Goal: Transaction & Acquisition: Purchase product/service

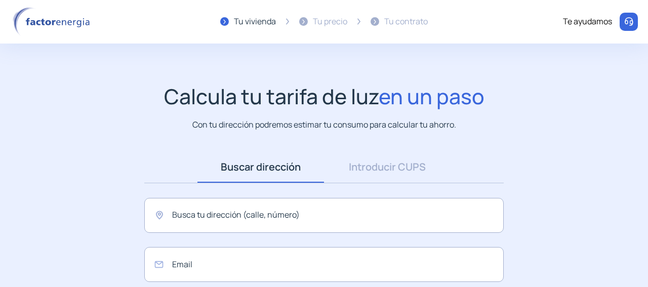
click at [321, 23] on div "Tu precio" at bounding box center [330, 21] width 34 height 13
click at [378, 211] on input "text" at bounding box center [323, 215] width 359 height 35
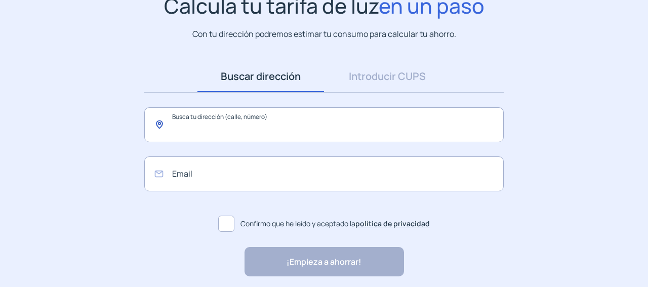
scroll to position [101, 0]
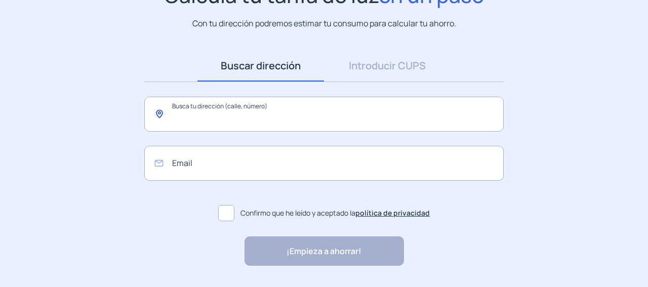
drag, startPoint x: 209, startPoint y: 117, endPoint x: 176, endPoint y: 113, distance: 33.1
click at [176, 113] on input "text" at bounding box center [323, 114] width 359 height 35
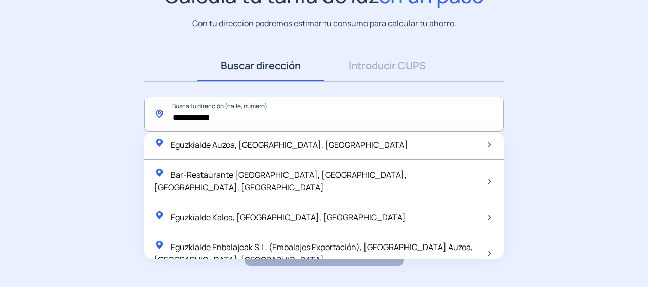
scroll to position [19, 0]
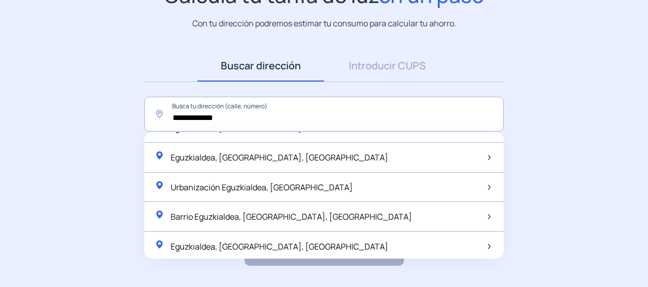
click at [224, 158] on span "Eguzkialdea, [GEOGRAPHIC_DATA], [GEOGRAPHIC_DATA]" at bounding box center [280, 157] width 218 height 11
type input "**********"
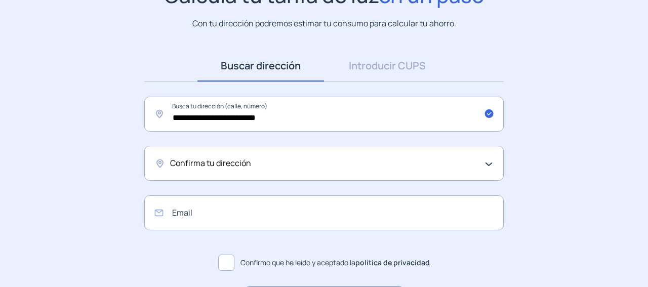
click at [245, 166] on span "Confirma tu dirección" at bounding box center [210, 163] width 81 height 13
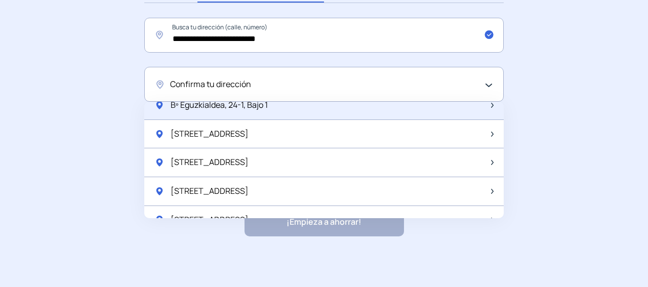
scroll to position [653, 0]
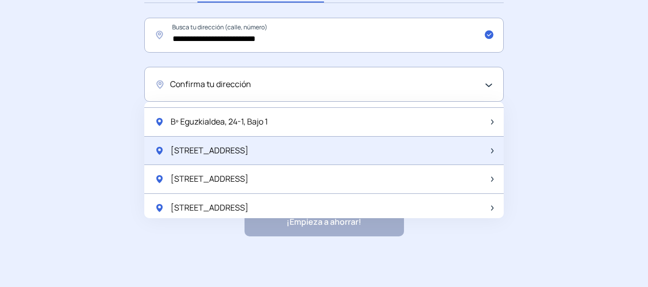
click at [239, 148] on span "[STREET_ADDRESS]" at bounding box center [210, 150] width 78 height 13
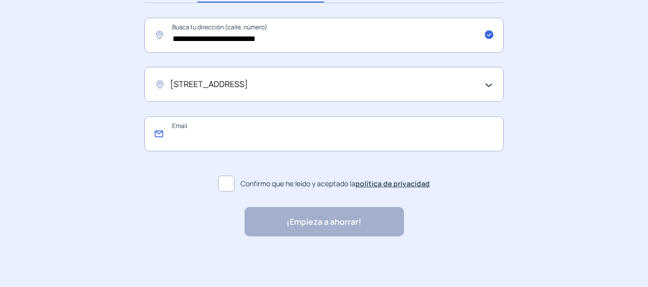
click at [259, 132] on input "email" at bounding box center [323, 133] width 359 height 35
type input "**********"
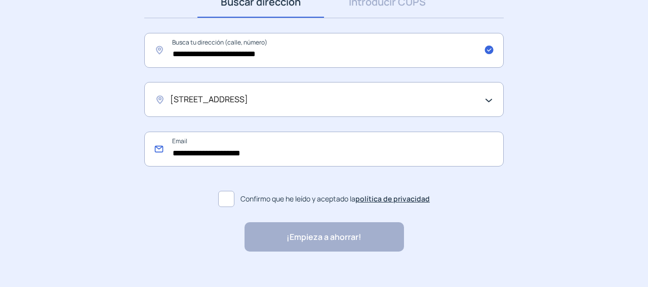
scroll to position [180, 0]
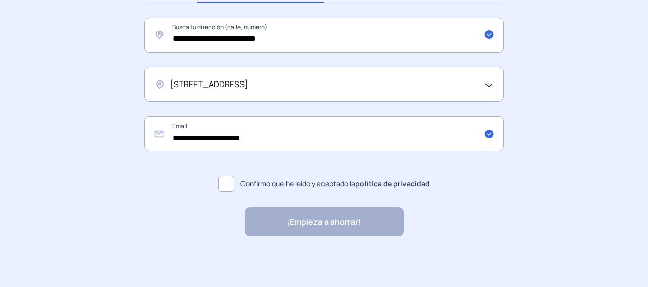
click at [233, 184] on span at bounding box center [226, 184] width 16 height 16
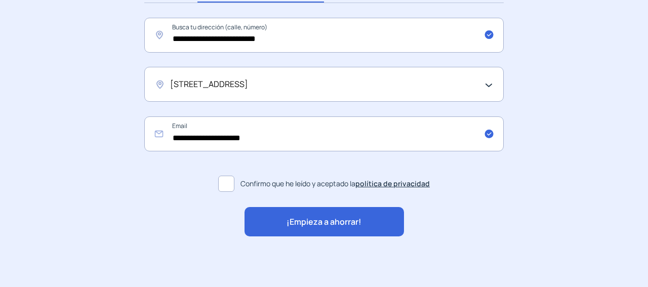
click at [288, 225] on span "¡Empieza a ahorrar!" at bounding box center [323, 222] width 75 height 13
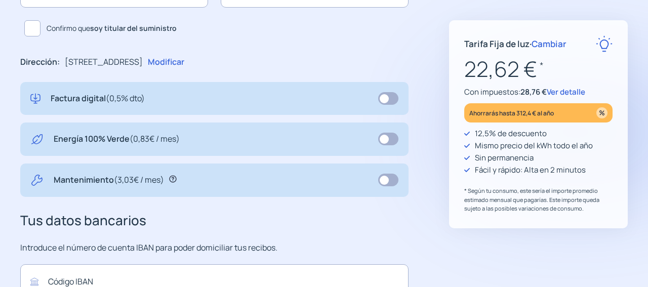
scroll to position [304, 0]
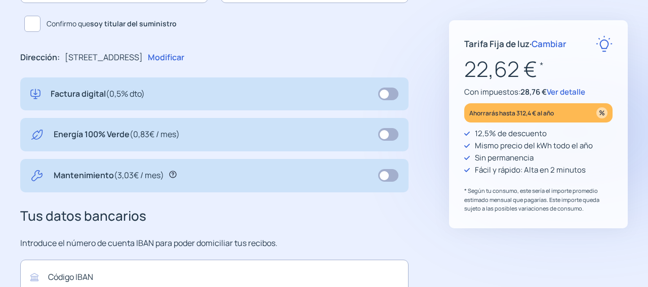
click at [559, 93] on span "Ver detalle" at bounding box center [566, 92] width 38 height 11
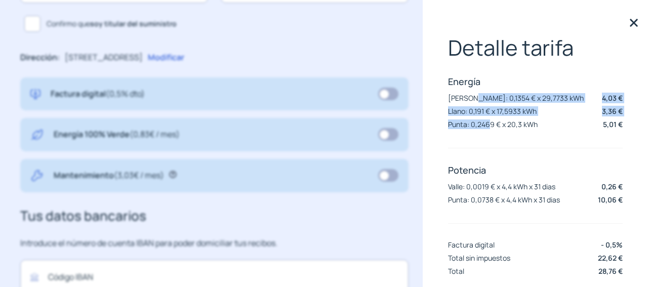
drag, startPoint x: 468, startPoint y: 98, endPoint x: 487, endPoint y: 119, distance: 28.7
click at [487, 119] on div "Energía [PERSON_NAME]: 0,1354 € x 29,7733 kWh 4,03 € Llano: 0,191 € x 17,5933 k…" at bounding box center [535, 103] width 175 height 57
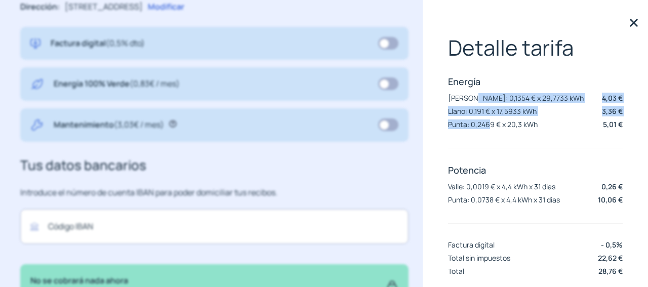
scroll to position [51, 0]
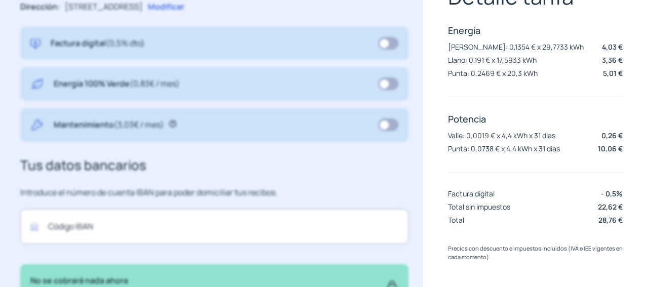
drag, startPoint x: 512, startPoint y: 96, endPoint x: 513, endPoint y: 105, distance: 9.2
click at [512, 97] on div "Detalle tarifa Energía [PERSON_NAME]: 0,1354 € x 29,7733 kWh 4,03 € Llano: 0,19…" at bounding box center [535, 105] width 175 height 243
click at [471, 146] on p "Punta: 0,0738 € x 4,4 kWh x 31 dias" at bounding box center [504, 149] width 112 height 10
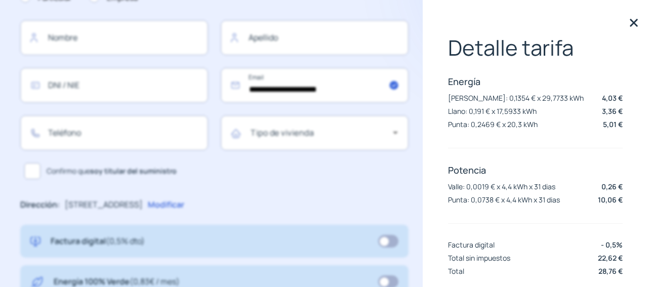
scroll to position [101, 0]
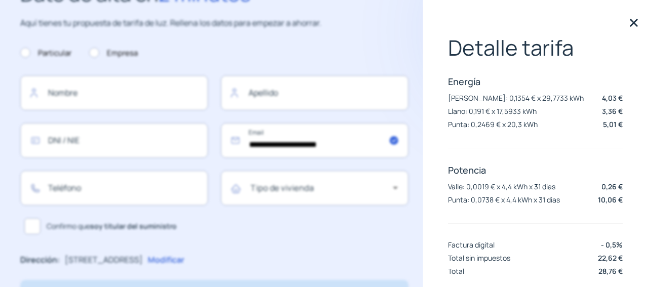
click at [626, 23] on img at bounding box center [633, 22] width 15 height 15
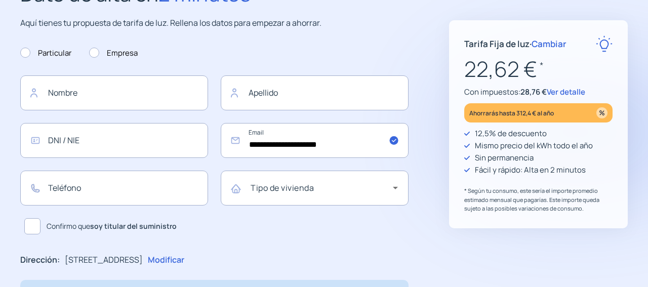
click at [550, 43] on span "Cambiar" at bounding box center [548, 44] width 35 height 12
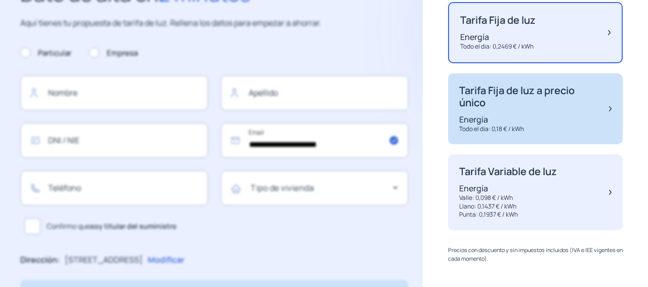
scroll to position [116, 0]
click at [524, 109] on div "Tarifa Fija de luz a precio único Energía Todo el dia: 0,18 € / kWh" at bounding box center [529, 108] width 140 height 49
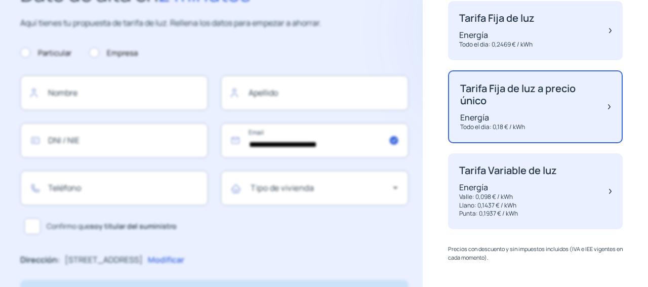
scroll to position [114, 0]
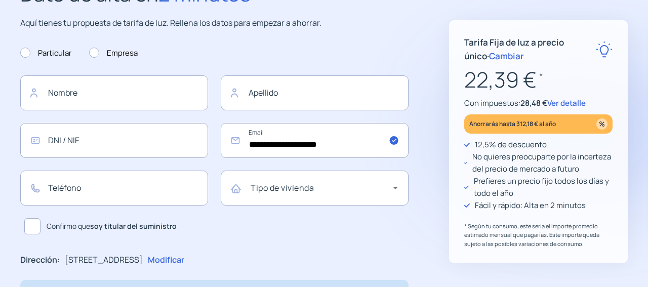
click at [560, 102] on span "Ver detalle" at bounding box center [566, 103] width 38 height 11
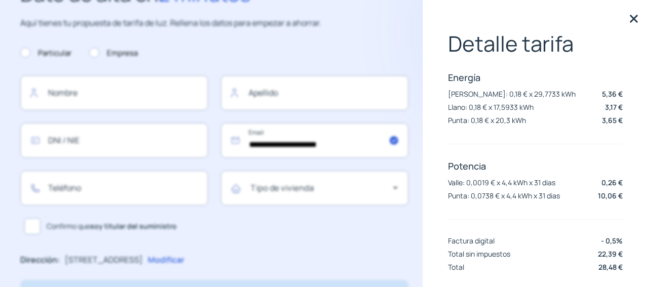
scroll to position [0, 0]
